Goal: Information Seeking & Learning: Find specific page/section

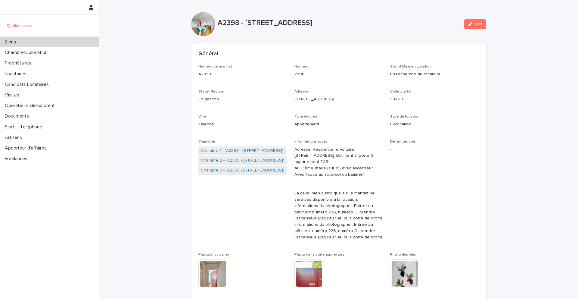
click at [19, 39] on p "Biens" at bounding box center [11, 42] width 18 height 6
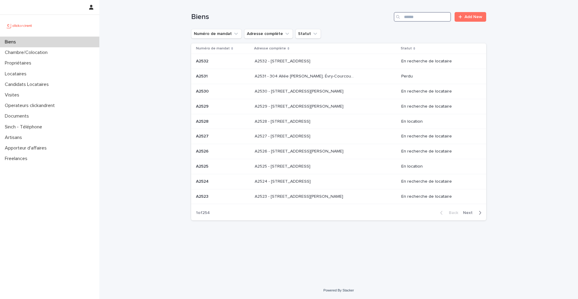
click at [418, 17] on input "Search" at bounding box center [422, 17] width 57 height 10
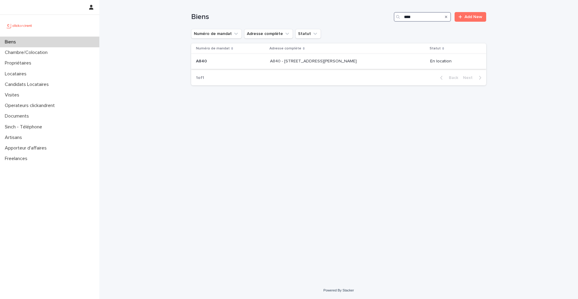
type input "****"
click at [204, 61] on p "A840" at bounding box center [202, 61] width 12 height 6
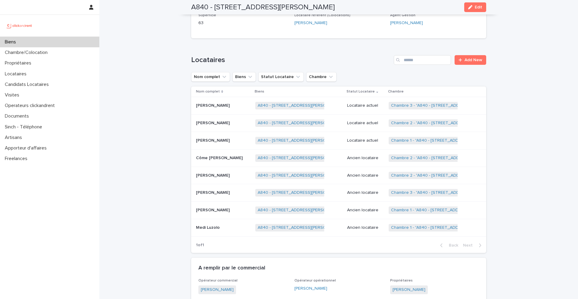
scroll to position [257, 0]
click at [215, 136] on p "Yann Vidi Amougou" at bounding box center [213, 139] width 35 height 6
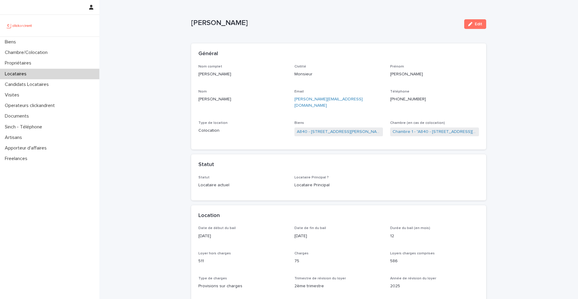
click at [405, 99] on ringoverc2c-number-84e06f14122c "+33749883694" at bounding box center [408, 99] width 36 height 4
click at [477, 25] on span "Edit" at bounding box center [479, 24] width 8 height 4
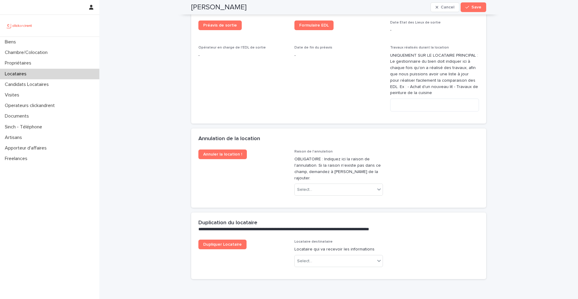
scroll to position [1186, 0]
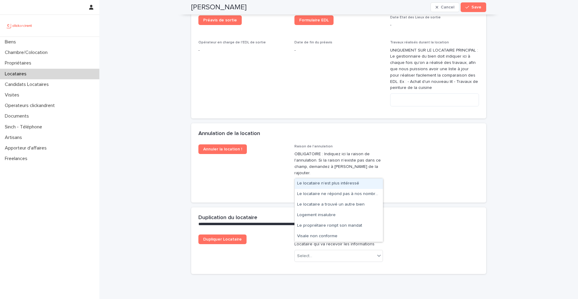
click at [338, 179] on div "Select..." at bounding box center [335, 184] width 81 height 10
click at [348, 194] on div "Le locataire ne répond pas à nos nombreux appels" at bounding box center [339, 194] width 88 height 11
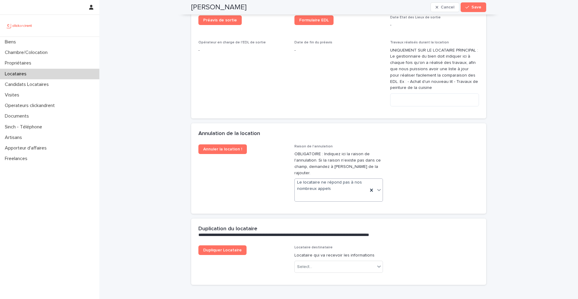
click at [473, 12] on div "Yann Vidi Amougou Cancel Save" at bounding box center [338, 7] width 295 height 14
click at [472, 9] on button "Save" at bounding box center [474, 7] width 26 height 10
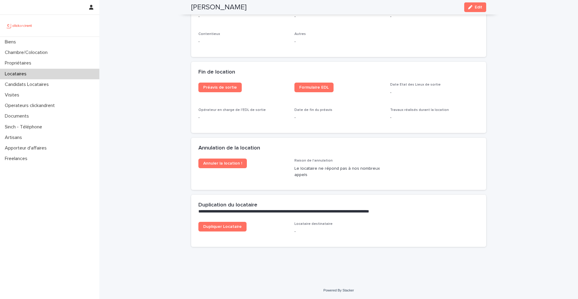
scroll to position [730, 0]
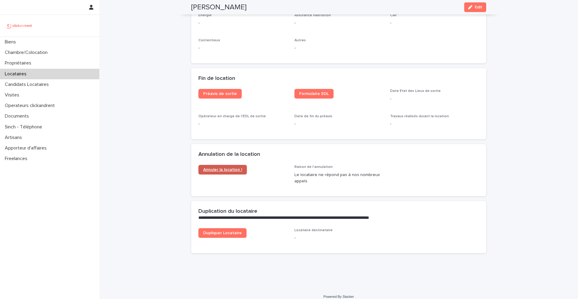
click at [234, 167] on span "Annuler la location !" at bounding box center [222, 169] width 39 height 4
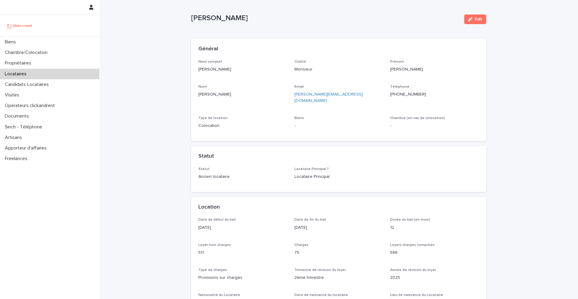
scroll to position [0, 0]
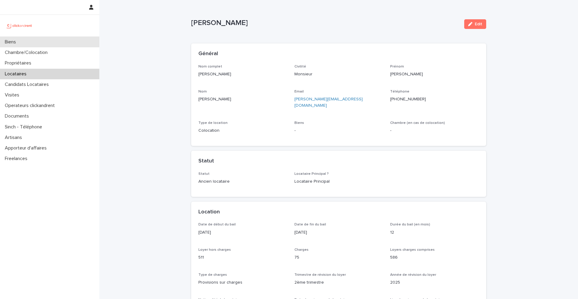
click at [36, 43] on div "Biens" at bounding box center [49, 42] width 99 height 11
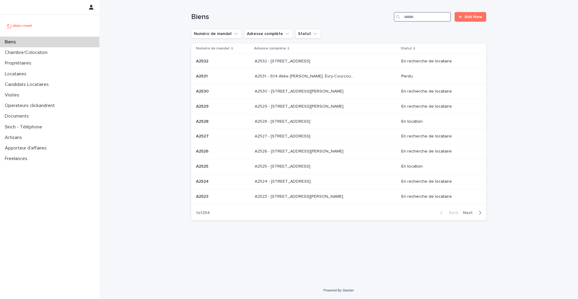
click at [427, 18] on input "Search" at bounding box center [422, 17] width 57 height 10
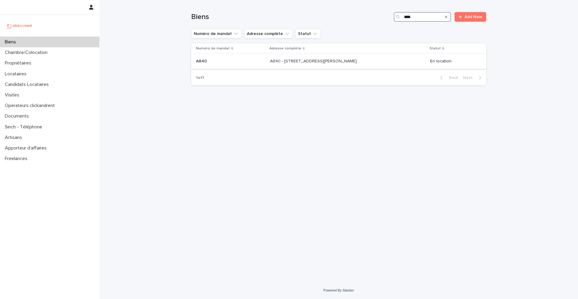
type input "****"
click at [297, 61] on p "A840 - 45 rue Eugène Derrien, Vitry-sur-Seine 94400" at bounding box center [314, 61] width 88 height 6
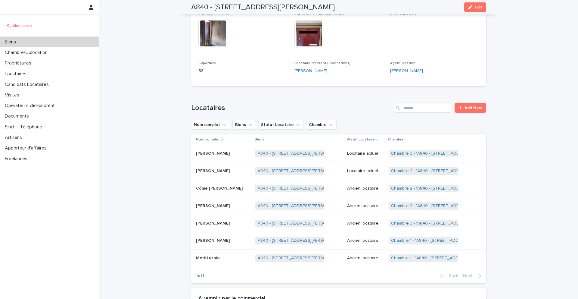
scroll to position [234, 0]
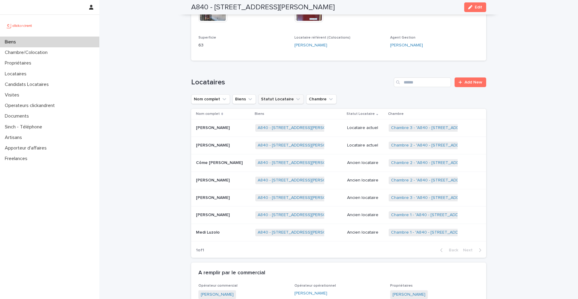
click at [279, 94] on button "Statut Locataire" at bounding box center [280, 99] width 45 height 10
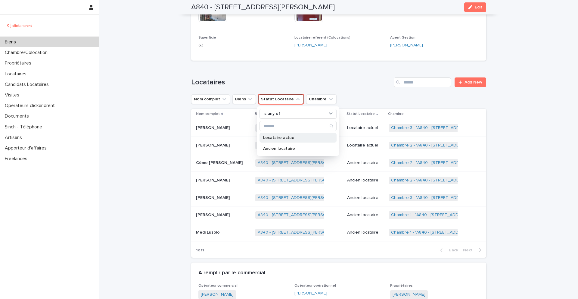
click at [286, 133] on div "Locataire actuel" at bounding box center [298, 138] width 77 height 10
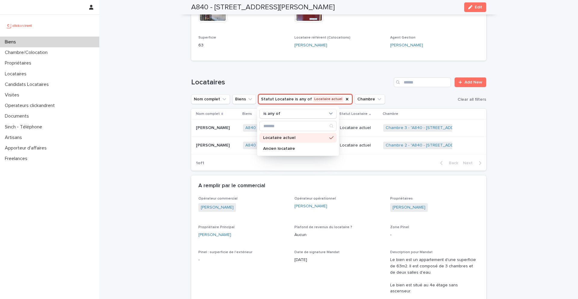
click at [296, 70] on div "Loading... Saving… Locataires Add New Nom complet Biens Statut Locataire is any…" at bounding box center [338, 120] width 295 height 110
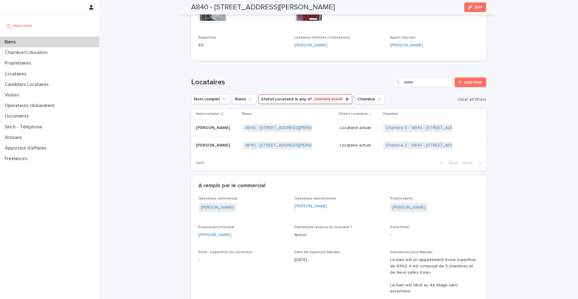
click at [47, 40] on div "Biens" at bounding box center [49, 42] width 99 height 11
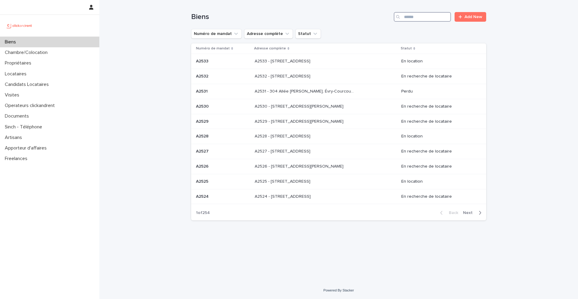
click at [406, 17] on input "Search" at bounding box center [422, 17] width 57 height 10
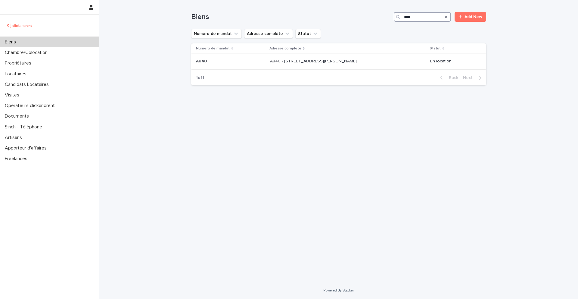
type input "****"
click at [213, 62] on p at bounding box center [230, 61] width 69 height 5
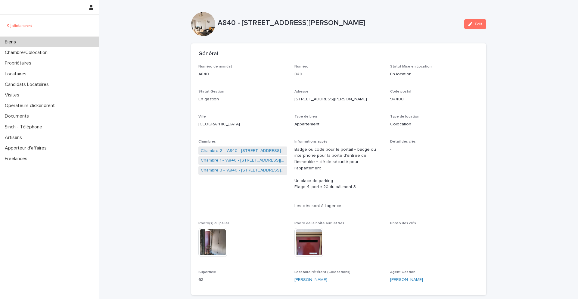
click at [471, 30] on div "Edit" at bounding box center [474, 24] width 24 height 24
click at [471, 24] on icon "button" at bounding box center [470, 24] width 4 height 4
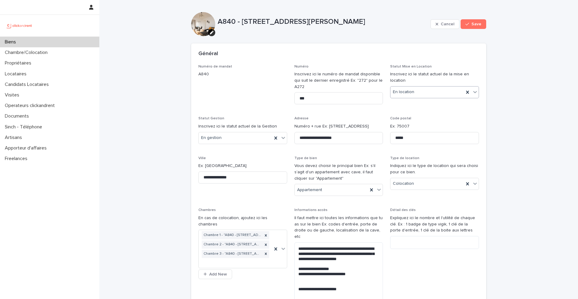
click at [479, 94] on div at bounding box center [475, 91] width 7 height 11
click at [433, 112] on div "En recherche de locataire" at bounding box center [435, 114] width 88 height 11
click at [479, 27] on button "Save" at bounding box center [474, 24] width 26 height 10
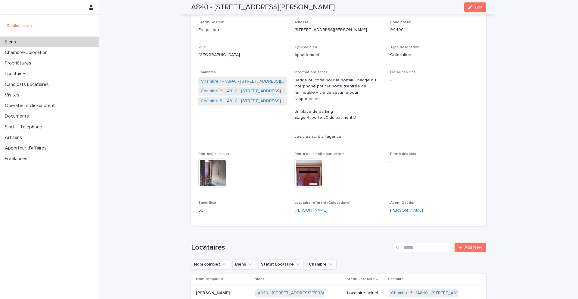
scroll to position [4, 0]
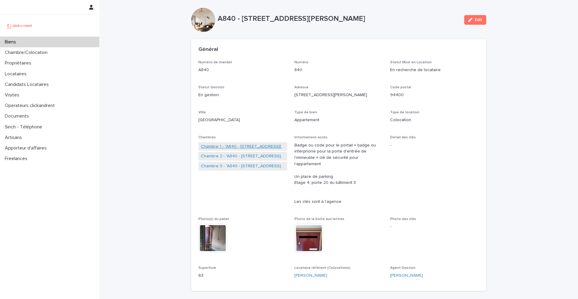
click at [239, 147] on link "Chambre 1 - "A840 - 45 rue Eugène Derrien, Vitry-sur-Seine 94400"" at bounding box center [243, 146] width 84 height 6
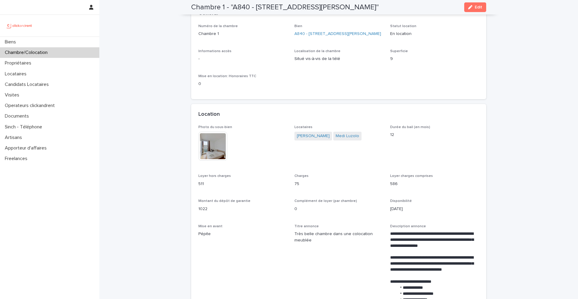
scroll to position [11, 0]
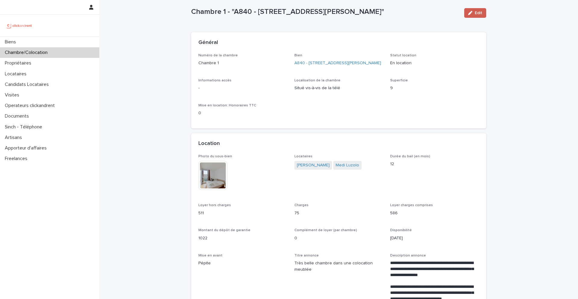
click at [474, 15] on button "Edit" at bounding box center [475, 13] width 22 height 10
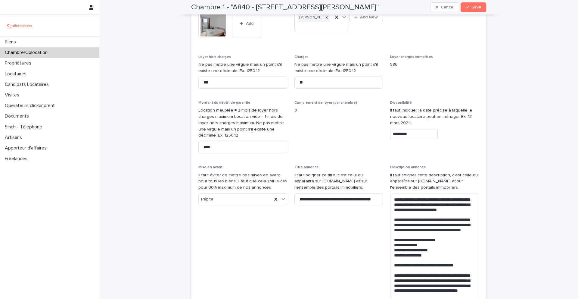
scroll to position [252, 0]
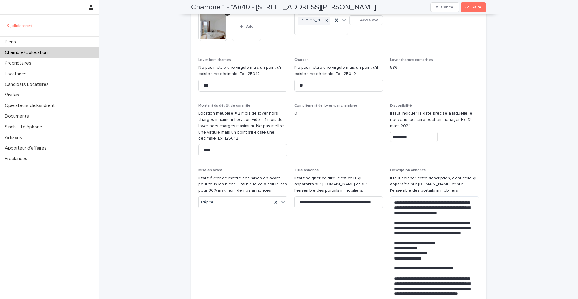
click at [413, 142] on input "*********" at bounding box center [414, 137] width 48 height 11
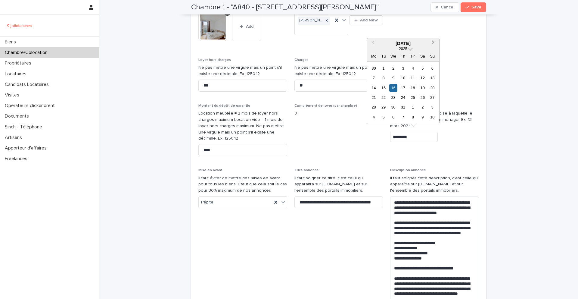
click at [433, 44] on span "Next Month" at bounding box center [433, 43] width 0 height 8
click at [402, 97] on div "21" at bounding box center [403, 97] width 8 height 8
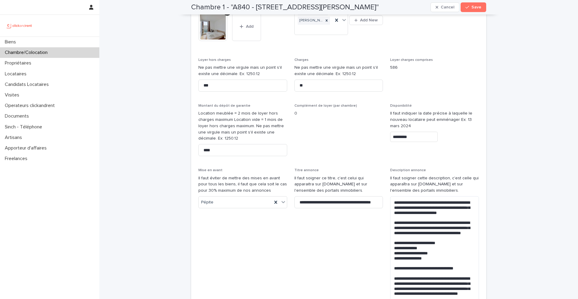
type input "*********"
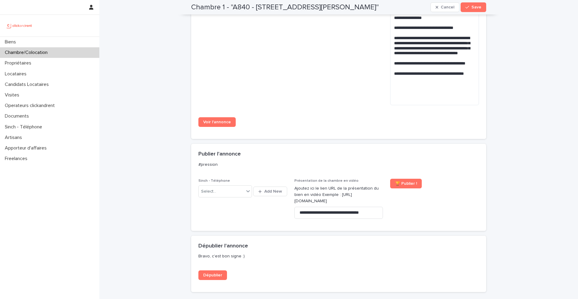
scroll to position [496, 0]
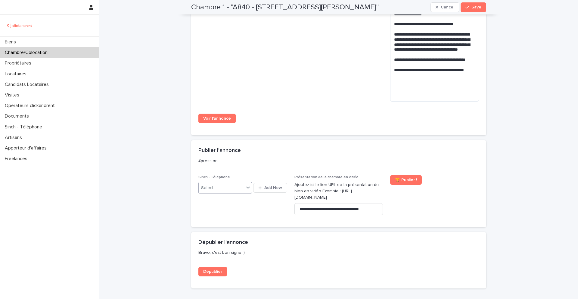
click at [249, 187] on icon at bounding box center [248, 187] width 4 height 2
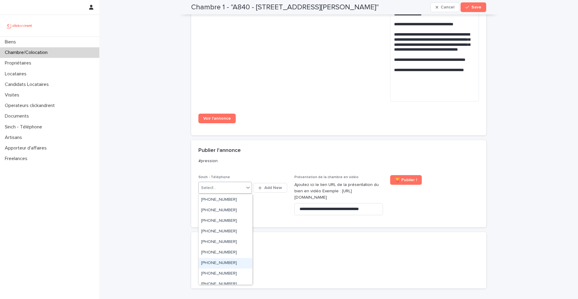
scroll to position [468, 0]
click at [245, 284] on div "+33939378121" at bounding box center [226, 285] width 54 height 11
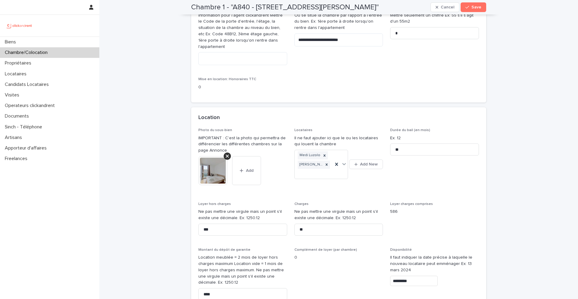
scroll to position [97, 0]
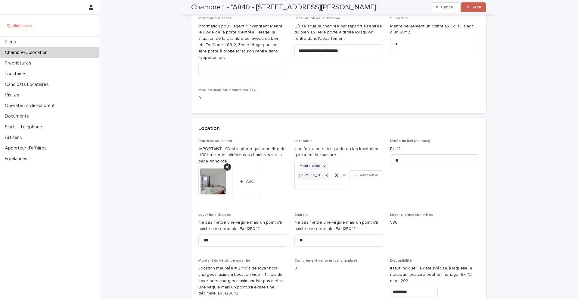
click at [476, 10] on button "Save" at bounding box center [474, 7] width 26 height 10
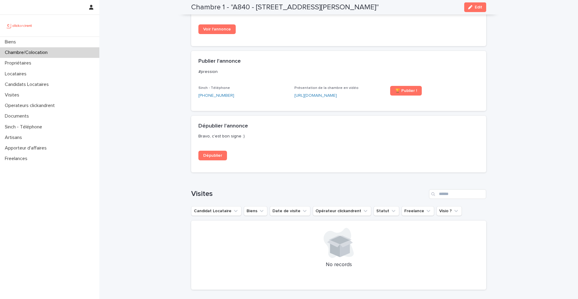
scroll to position [451, 0]
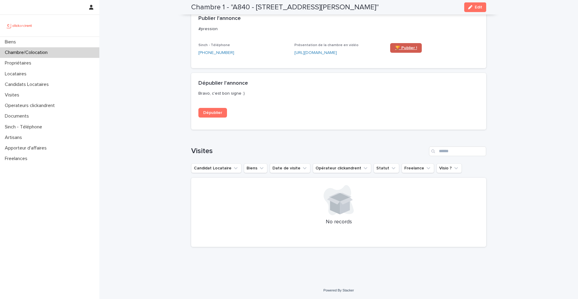
click at [404, 49] on span "🏆 Publier !" at bounding box center [406, 48] width 22 height 4
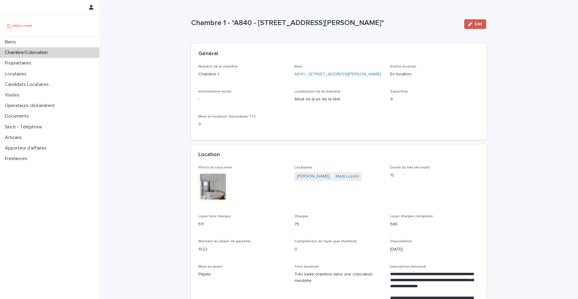
click at [479, 25] on span "Edit" at bounding box center [479, 24] width 8 height 4
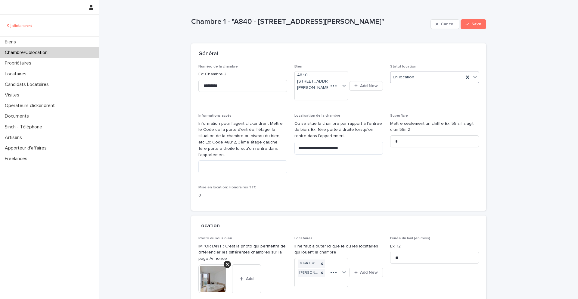
click at [477, 77] on icon at bounding box center [475, 77] width 6 height 6
click at [441, 98] on div "En recherche de locataire" at bounding box center [435, 99] width 88 height 11
click at [476, 23] on span "Save" at bounding box center [477, 24] width 10 height 4
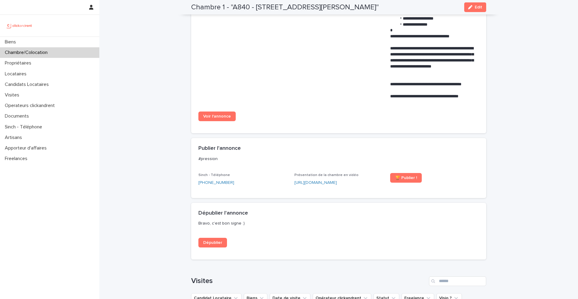
scroll to position [316, 0]
click at [412, 179] on span "🏆 Publier !" at bounding box center [406, 177] width 22 height 4
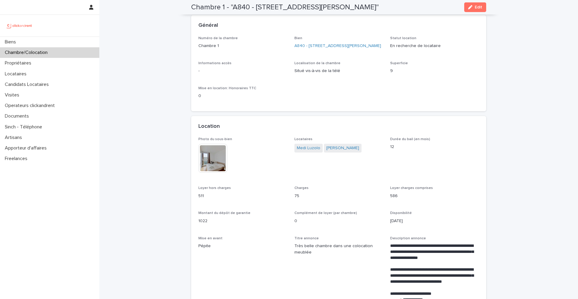
scroll to position [0, 0]
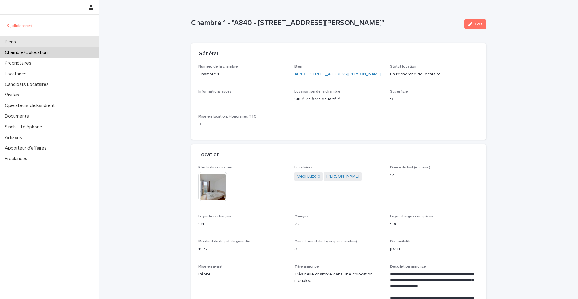
click at [47, 40] on div "Biens" at bounding box center [49, 42] width 99 height 11
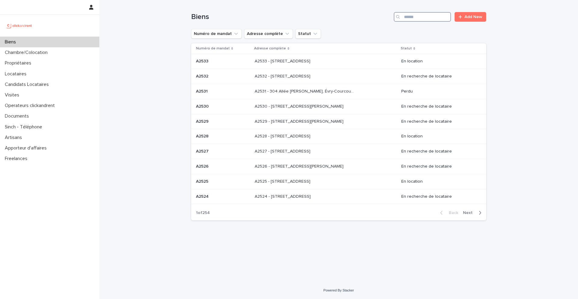
click at [410, 14] on input "Search" at bounding box center [422, 17] width 57 height 10
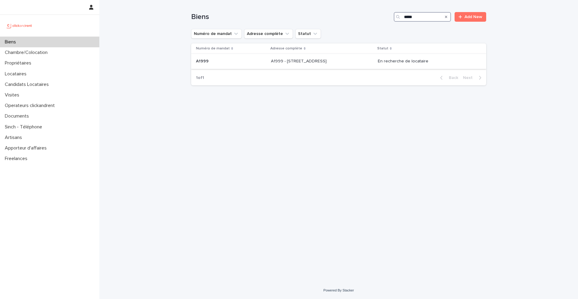
type input "*****"
click at [203, 61] on p "A1999" at bounding box center [203, 61] width 14 height 6
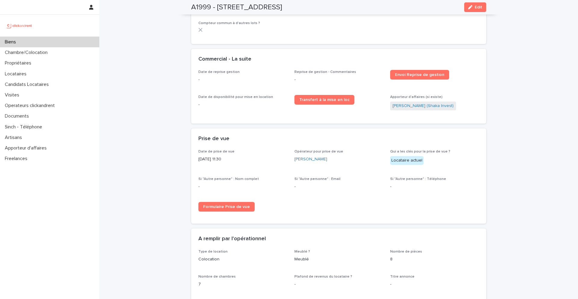
scroll to position [897, 0]
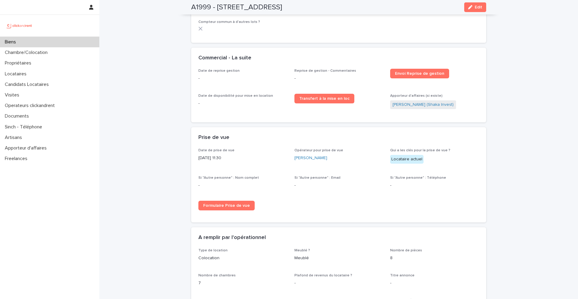
click at [27, 41] on div "Biens" at bounding box center [49, 42] width 99 height 11
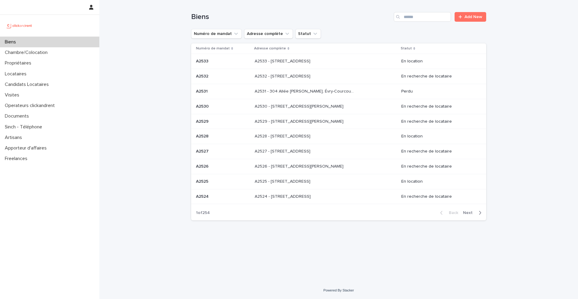
click at [395, 22] on div "Biens Add New" at bounding box center [338, 14] width 295 height 29
click at [415, 21] on input "Search" at bounding box center [422, 17] width 57 height 10
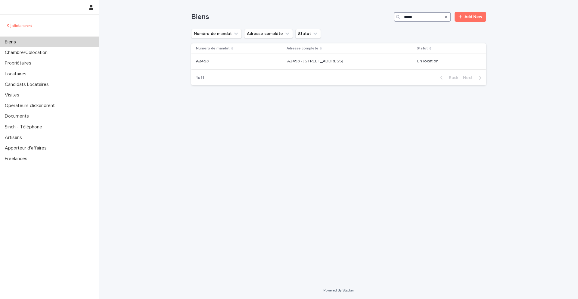
type input "*****"
click at [204, 61] on p "A2453" at bounding box center [203, 61] width 14 height 6
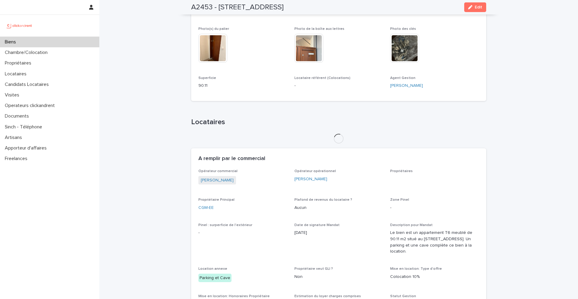
scroll to position [207, 0]
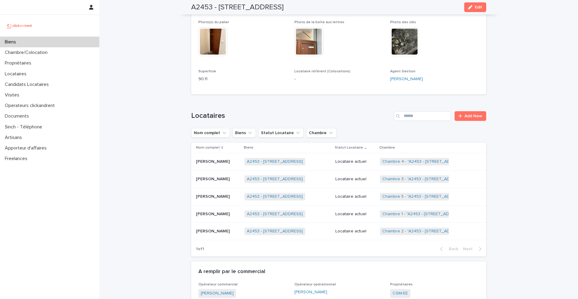
click at [206, 228] on p "Yuming Ji" at bounding box center [213, 230] width 35 height 6
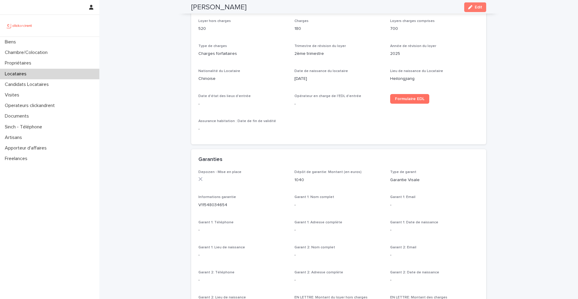
scroll to position [230, 0]
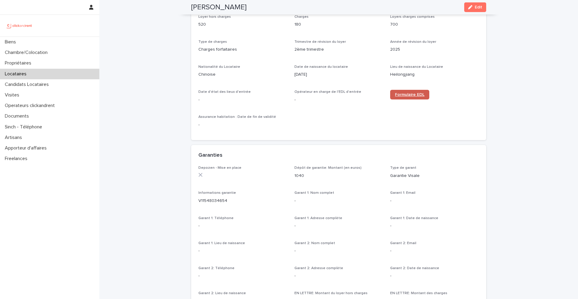
click at [410, 93] on span "Formulaire EDL" at bounding box center [410, 94] width 30 height 4
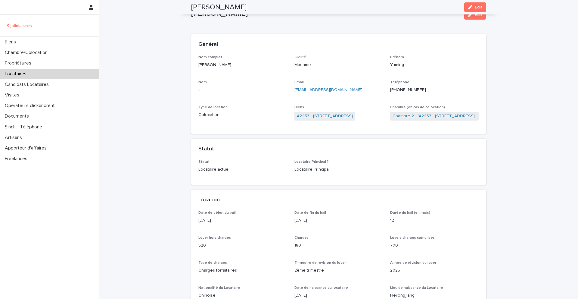
scroll to position [0, 0]
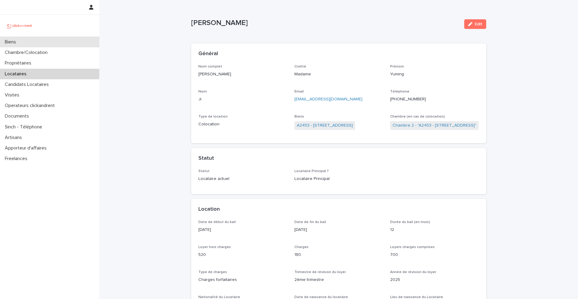
click at [44, 42] on div "Biens" at bounding box center [49, 42] width 99 height 11
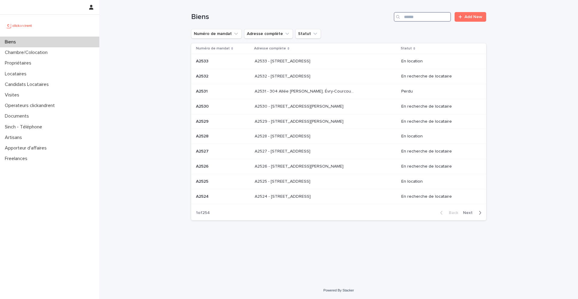
click at [422, 15] on input "Search" at bounding box center [422, 17] width 57 height 10
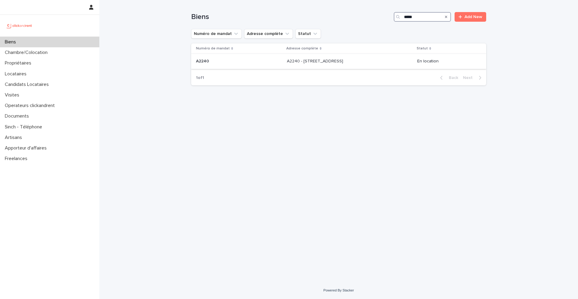
type input "*****"
click at [204, 59] on p "A2240" at bounding box center [203, 61] width 14 height 6
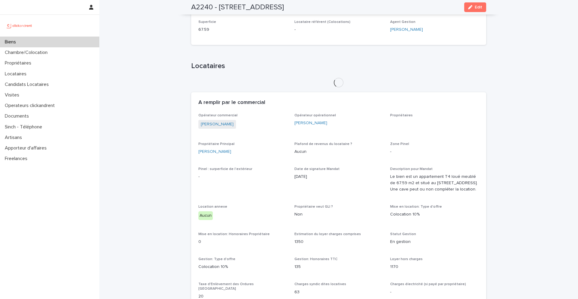
scroll to position [221, 0]
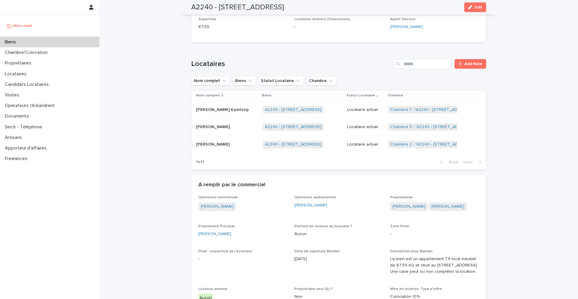
click at [222, 124] on p "Hans Devis Djimeli Nawa" at bounding box center [213, 126] width 35 height 6
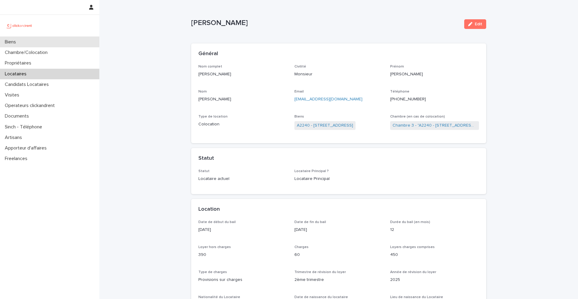
click at [36, 43] on div "Biens" at bounding box center [49, 42] width 99 height 11
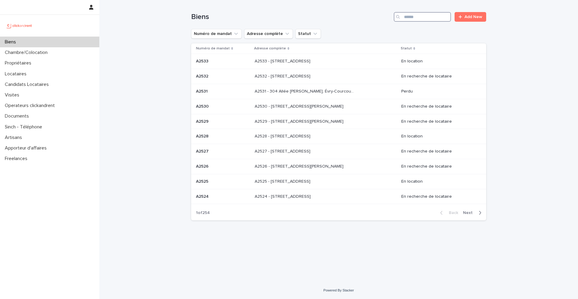
click at [438, 16] on input "Search" at bounding box center [422, 17] width 57 height 10
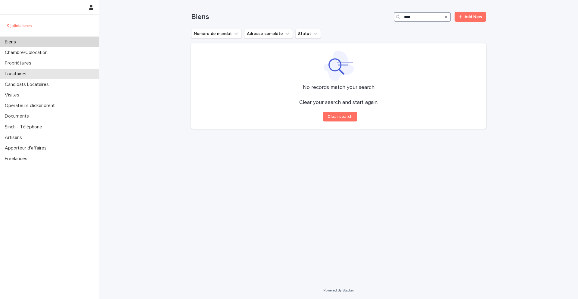
type input "****"
click at [36, 73] on div "Locataires" at bounding box center [49, 74] width 99 height 11
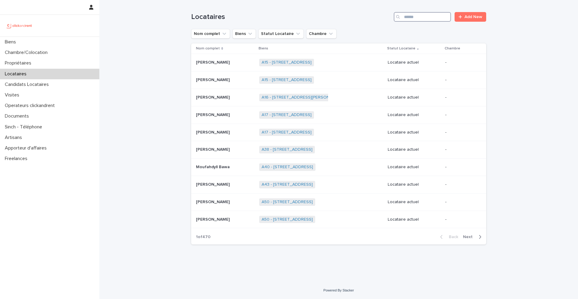
click at [423, 15] on input "Search" at bounding box center [422, 17] width 57 height 10
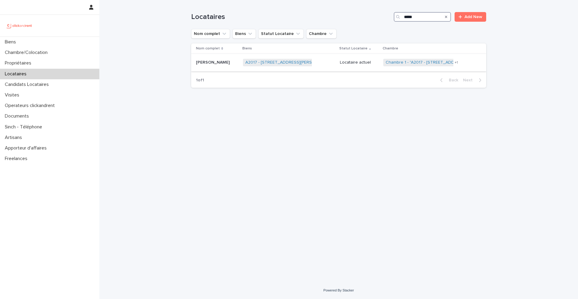
type input "*****"
click at [211, 63] on p "Etty Amuah" at bounding box center [213, 62] width 35 height 6
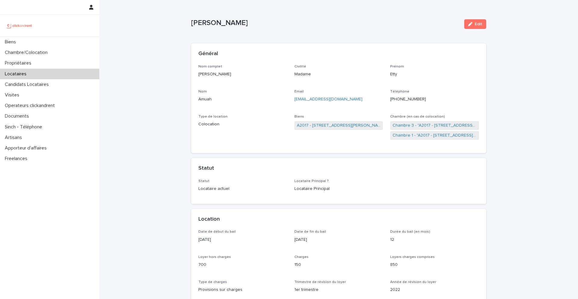
click at [398, 99] on ringoverc2c-number-84e06f14122c "+33766803787" at bounding box center [408, 99] width 36 height 4
click at [50, 46] on div "Biens" at bounding box center [49, 42] width 99 height 11
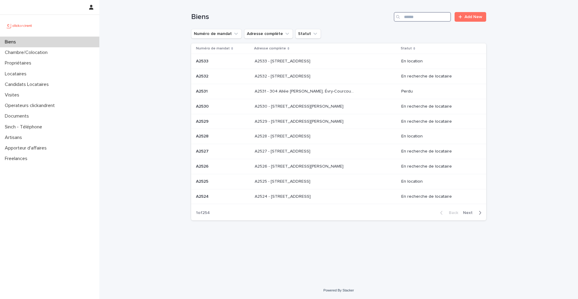
click at [419, 16] on input "Search" at bounding box center [422, 17] width 57 height 10
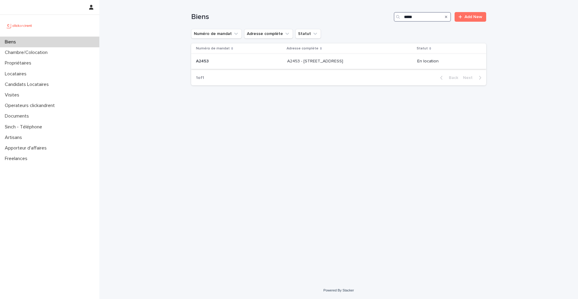
type input "*****"
click at [215, 58] on div "A2453 A2453" at bounding box center [239, 61] width 86 height 10
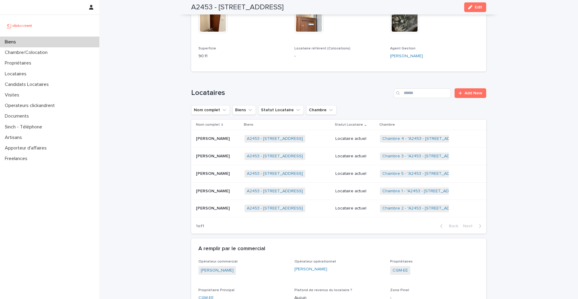
scroll to position [230, 0]
click at [211, 190] on p "Yajing Feng" at bounding box center [213, 190] width 35 height 6
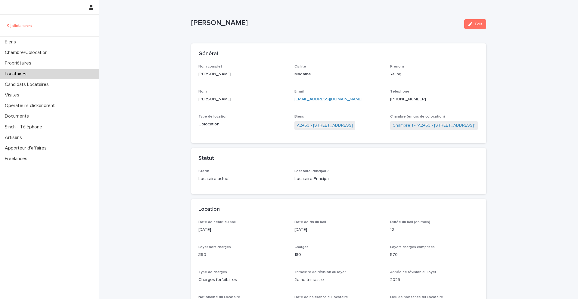
click at [319, 125] on link "A2453 - [STREET_ADDRESS]" at bounding box center [325, 125] width 56 height 6
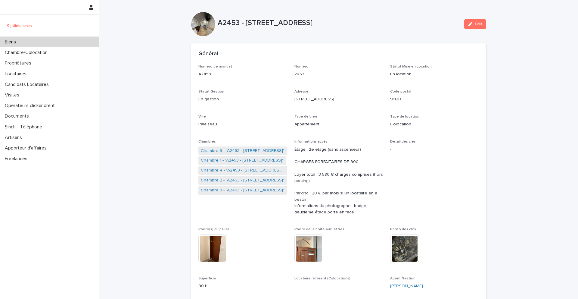
click at [30, 42] on div "Biens" at bounding box center [49, 42] width 99 height 11
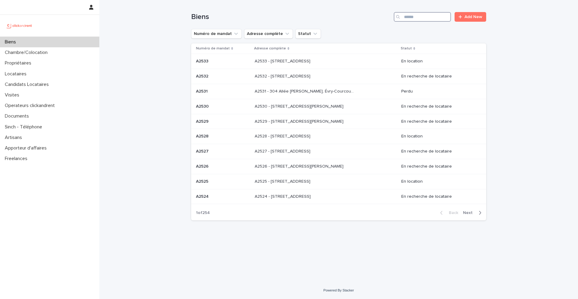
click at [423, 20] on input "Search" at bounding box center [422, 17] width 57 height 10
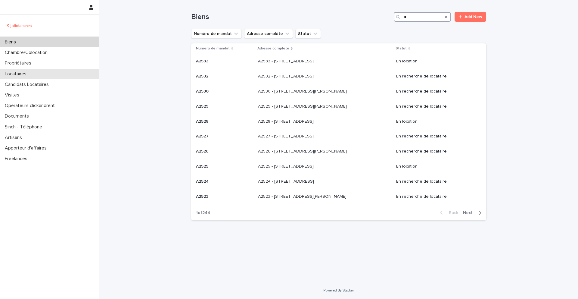
type input "*"
click at [40, 76] on div "Locataires" at bounding box center [49, 74] width 99 height 11
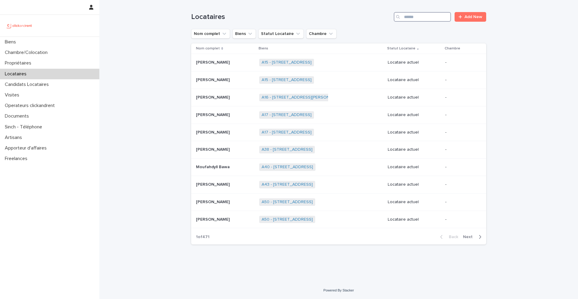
click at [424, 17] on input "Search" at bounding box center [422, 17] width 57 height 10
type input "**"
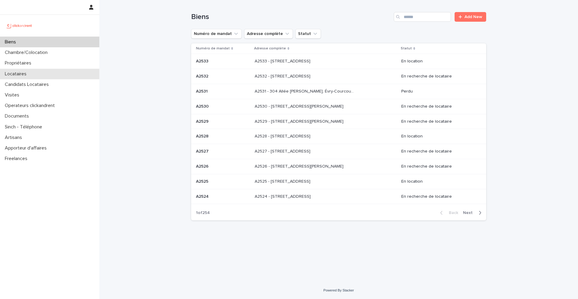
click at [25, 76] on div "Locataires" at bounding box center [49, 74] width 99 height 11
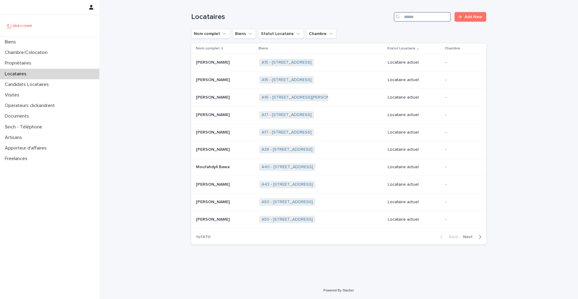
click at [434, 17] on input "Search" at bounding box center [422, 17] width 57 height 10
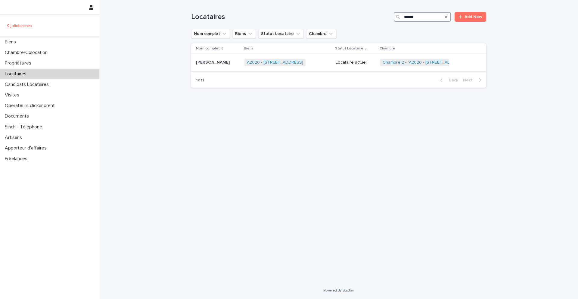
type input "******"
click at [209, 61] on p "[PERSON_NAME]" at bounding box center [213, 62] width 35 height 6
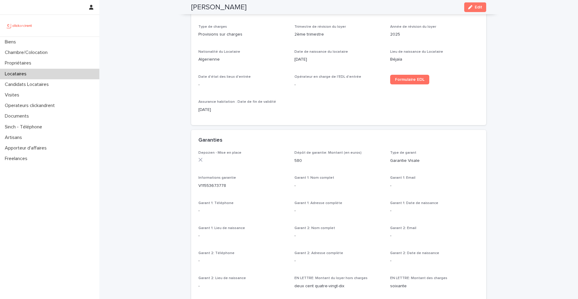
scroll to position [250, 0]
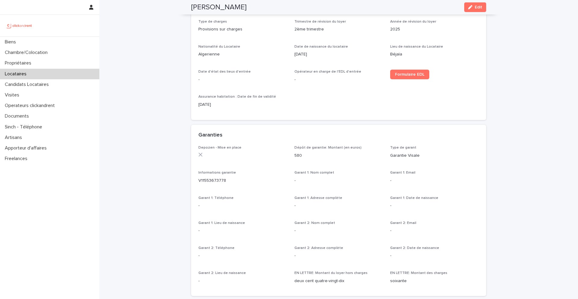
click at [409, 81] on div "Formulaire EDL" at bounding box center [434, 77] width 89 height 14
click at [407, 78] on link "Formulaire EDL" at bounding box center [409, 75] width 39 height 10
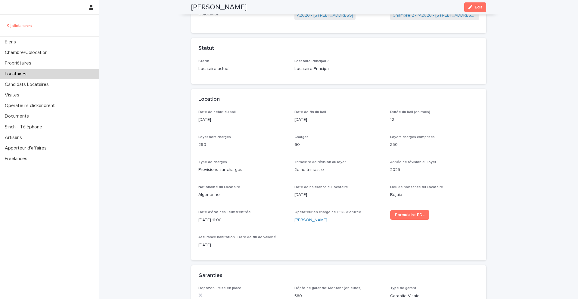
scroll to position [110, 0]
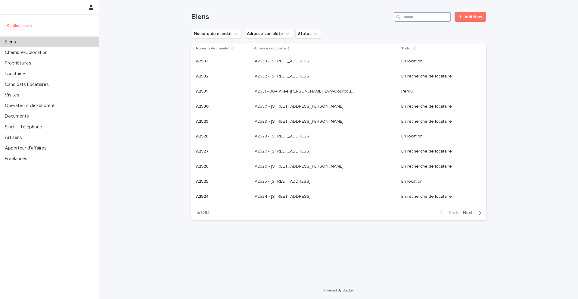
click at [433, 18] on input "Search" at bounding box center [422, 17] width 57 height 10
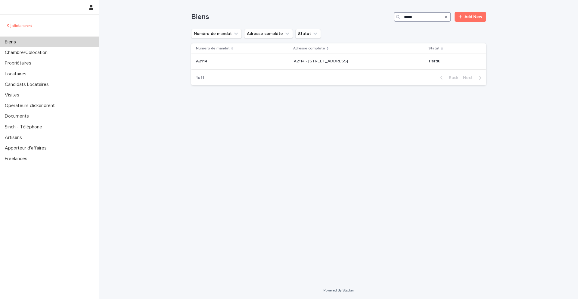
type input "*****"
click at [298, 64] on div "A2114 - 83 Rue Ledieu, Amiens 80000 A2114 - 83 Rue Ledieu, Amiens 80000" at bounding box center [359, 61] width 130 height 10
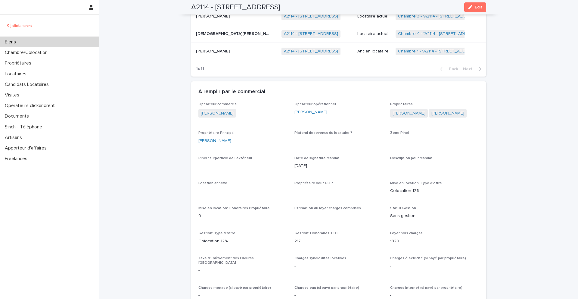
scroll to position [309, 0]
click at [328, 104] on span "Opérateur opérationnel" at bounding box center [316, 104] width 42 height 4
click at [303, 105] on span "Opérateur opérationnel" at bounding box center [316, 104] width 42 height 4
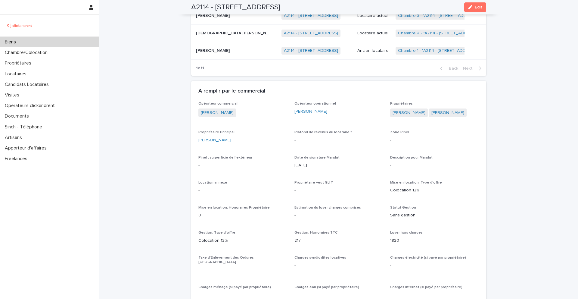
click at [319, 104] on span "Opérateur opérationnel" at bounding box center [316, 104] width 42 height 4
click at [305, 104] on span "Opérateur opérationnel" at bounding box center [316, 104] width 42 height 4
click at [317, 104] on span "Opérateur opérationnel" at bounding box center [316, 104] width 42 height 4
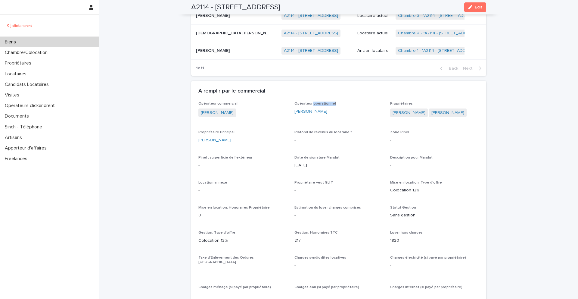
click at [317, 104] on span "Opérateur opérationnel" at bounding box center [316, 104] width 42 height 4
click at [305, 104] on span "Opérateur opérationnel" at bounding box center [316, 104] width 42 height 4
click at [321, 105] on span "Opérateur opérationnel" at bounding box center [316, 104] width 42 height 4
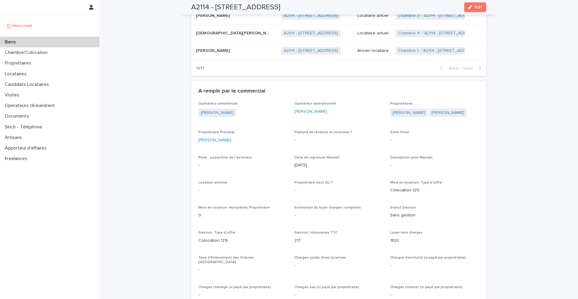
click at [303, 104] on span "Opérateur opérationnel" at bounding box center [316, 104] width 42 height 4
click at [326, 104] on span "Opérateur opérationnel" at bounding box center [316, 104] width 42 height 4
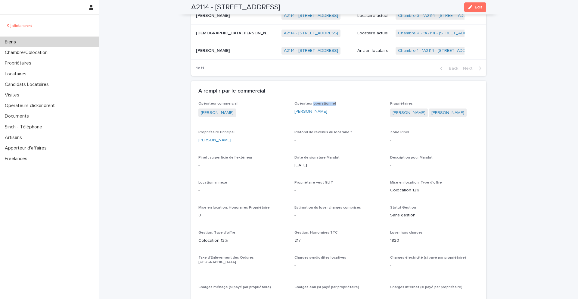
click at [326, 104] on span "Opérateur opérationnel" at bounding box center [316, 104] width 42 height 4
click at [306, 104] on span "Opérateur opérationnel" at bounding box center [316, 104] width 42 height 4
click at [315, 104] on span "Opérateur opérationnel" at bounding box center [316, 104] width 42 height 4
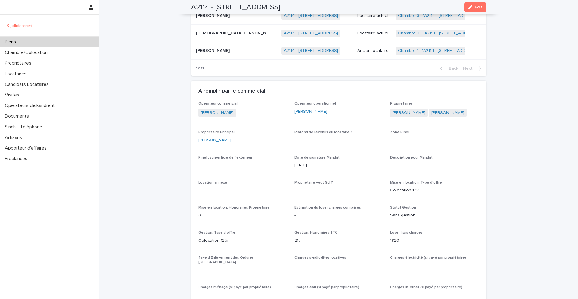
click at [307, 104] on span "Opérateur opérationnel" at bounding box center [316, 104] width 42 height 4
click at [319, 104] on span "Opérateur opérationnel" at bounding box center [316, 104] width 42 height 4
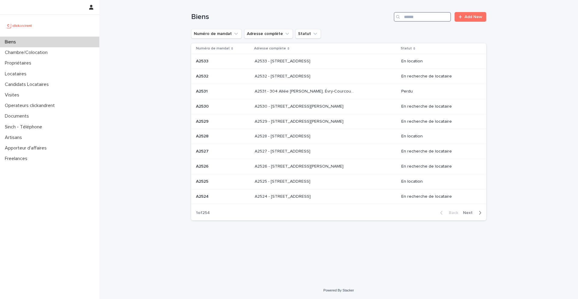
click at [430, 18] on input "Search" at bounding box center [422, 17] width 57 height 10
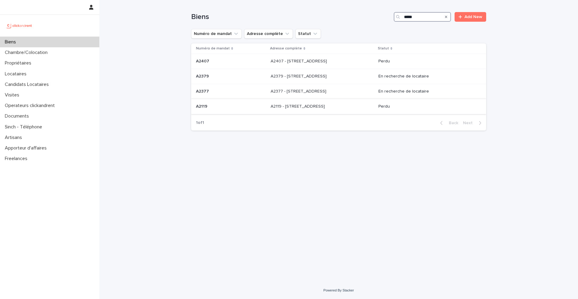
type input "*****"
click at [289, 106] on p "A2119 - [STREET_ADDRESS]" at bounding box center [298, 106] width 55 height 6
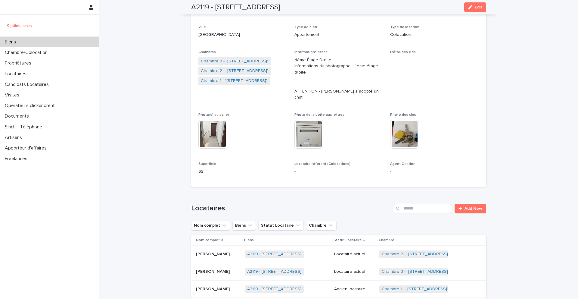
scroll to position [91, 0]
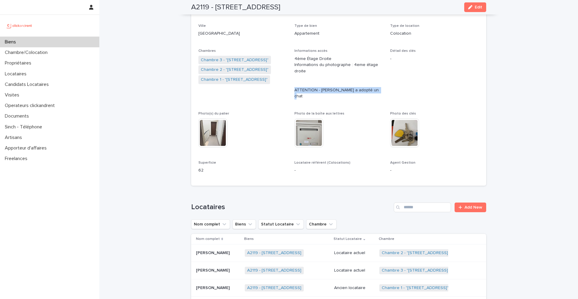
drag, startPoint x: 375, startPoint y: 90, endPoint x: 294, endPoint y: 90, distance: 81.0
click at [295, 90] on p "4ème Étage Droite Informations du photographe : 4eme étage droite ATTENTION - C…" at bounding box center [339, 78] width 89 height 44
drag, startPoint x: 293, startPoint y: 51, endPoint x: 373, endPoint y: 91, distance: 89.8
click at [373, 91] on div "Numéro de mandat A2119 Numéro 2119 Statut Mise en Location Perdu Statut Gestion…" at bounding box center [338, 76] width 281 height 204
click at [372, 91] on p "4ème Étage Droite Informations du photographe : 4eme étage droite ATTENTION - C…" at bounding box center [339, 78] width 89 height 44
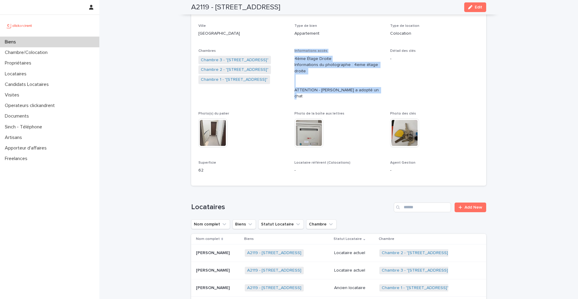
drag, startPoint x: 379, startPoint y: 91, endPoint x: 295, endPoint y: 48, distance: 94.0
click at [295, 49] on div "Informations accès 4ème Étage Droite Informations du photographe : 4eme étage d…" at bounding box center [339, 76] width 89 height 55
click at [295, 53] on p "Informations accès" at bounding box center [339, 51] width 89 height 4
drag, startPoint x: 293, startPoint y: 51, endPoint x: 376, endPoint y: 92, distance: 92.3
click at [376, 92] on div "Numéro de mandat A2119 Numéro 2119 Statut Mise en Location Perdu Statut Gestion…" at bounding box center [338, 76] width 281 height 204
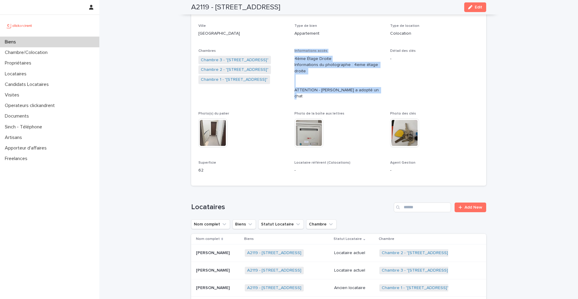
click at [355, 92] on p "4ème Étage Droite Informations du photographe : 4eme étage droite ATTENTION - C…" at bounding box center [339, 78] width 89 height 44
drag, startPoint x: 377, startPoint y: 92, endPoint x: 295, endPoint y: 49, distance: 93.2
click at [295, 49] on div "Informations accès 4ème Étage Droite Informations du photographe : 4eme étage d…" at bounding box center [339, 76] width 89 height 55
click at [303, 59] on p "4ème Étage Droite Informations du photographe : 4eme étage droite ATTENTION - C…" at bounding box center [339, 78] width 89 height 44
drag, startPoint x: 294, startPoint y: 48, endPoint x: 377, endPoint y: 94, distance: 94.2
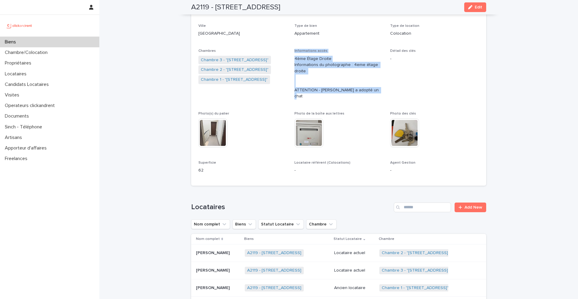
click at [377, 94] on div "Numéro de mandat A2119 Numéro 2119 Statut Mise en Location Perdu Statut Gestion…" at bounding box center [338, 76] width 281 height 204
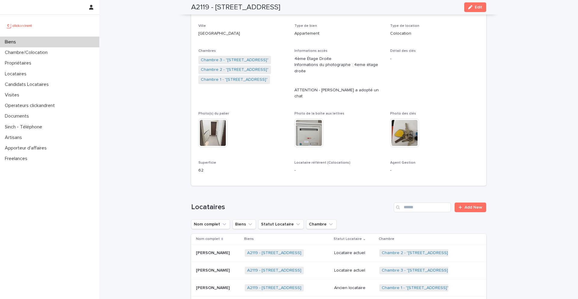
click at [366, 93] on div "Informations accès 4ème Étage Droite Informations du photographe : 4eme étage d…" at bounding box center [339, 76] width 89 height 55
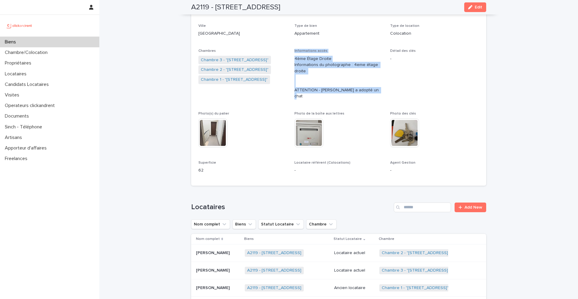
drag, startPoint x: 378, startPoint y: 91, endPoint x: 294, endPoint y: 48, distance: 94.4
click at [294, 48] on div "Numéro de mandat A2119 Numéro 2119 Statut Mise en Location Perdu Statut Gestion…" at bounding box center [338, 76] width 281 height 204
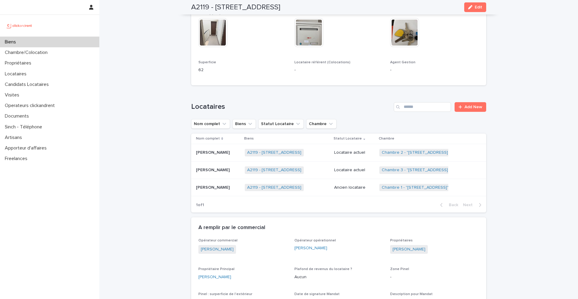
scroll to position [186, 0]
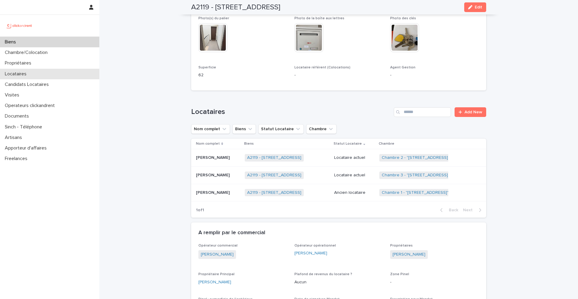
click at [31, 75] on p "Locataires" at bounding box center [16, 74] width 29 height 6
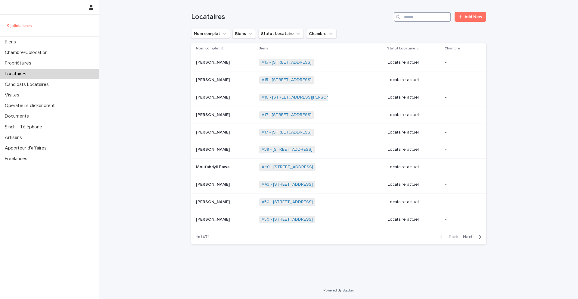
click at [424, 17] on input "Search" at bounding box center [422, 17] width 57 height 10
